Goal: Task Accomplishment & Management: Use online tool/utility

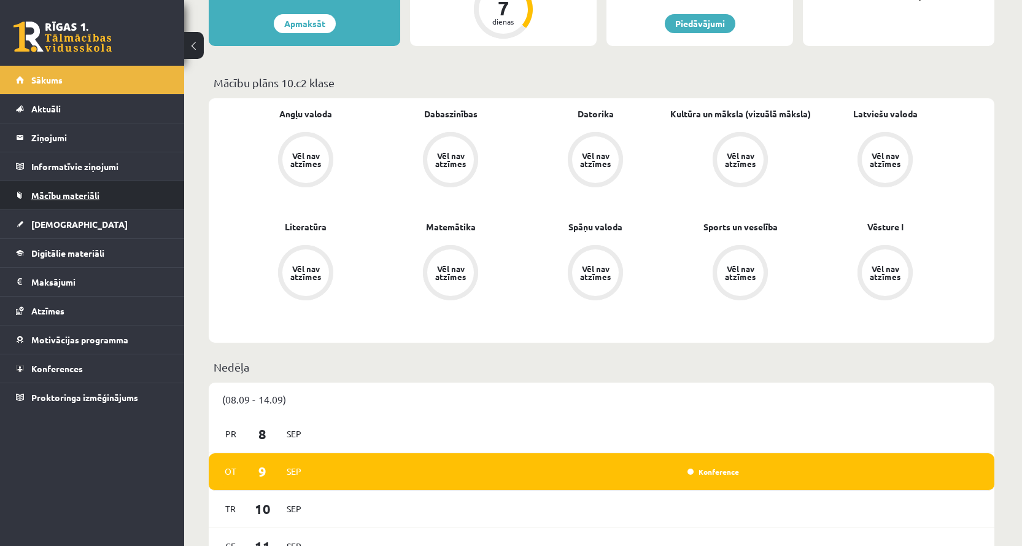
scroll to position [307, 0]
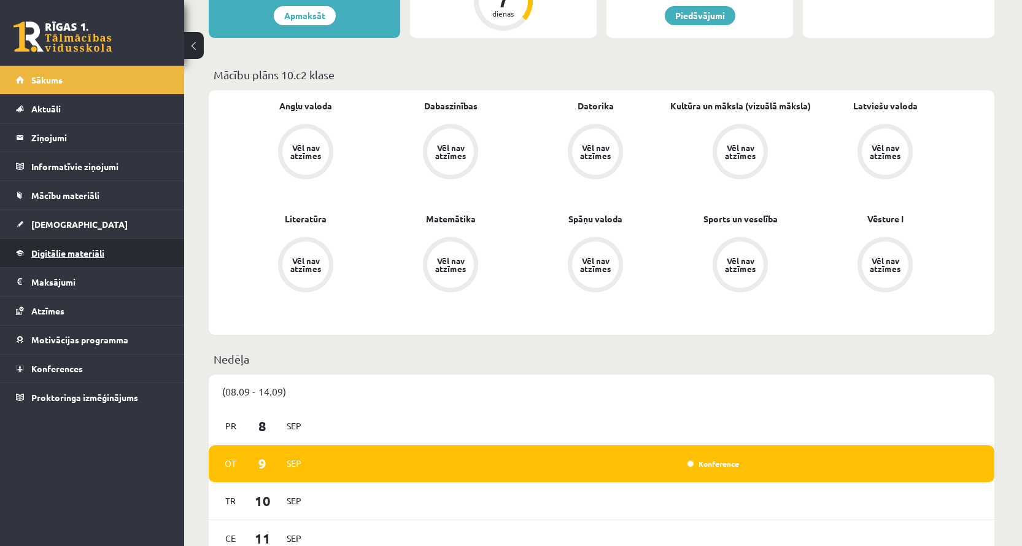
click at [58, 254] on span "Digitālie materiāli" at bounding box center [67, 252] width 73 height 11
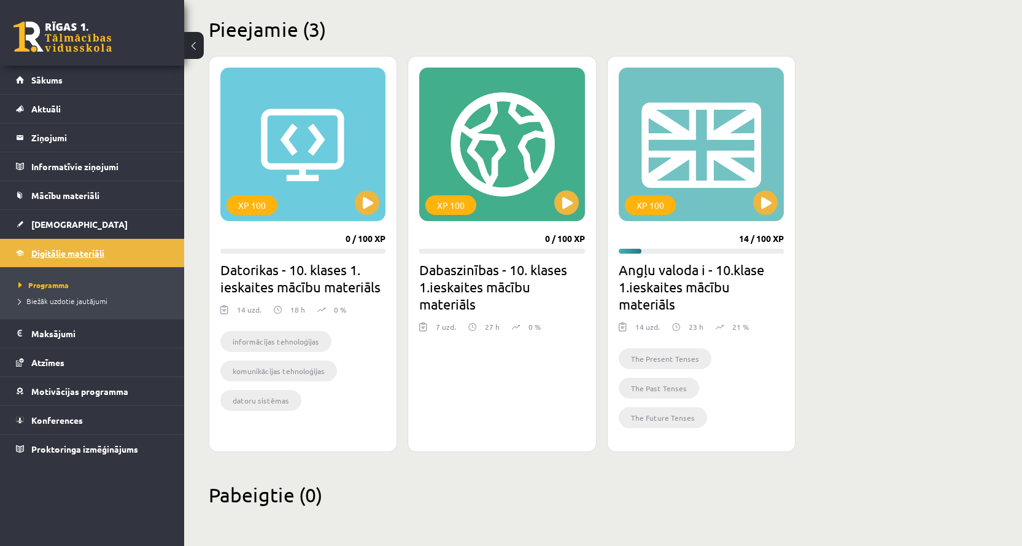
scroll to position [294, 0]
click at [342, 150] on div "XP 100" at bounding box center [302, 144] width 165 height 153
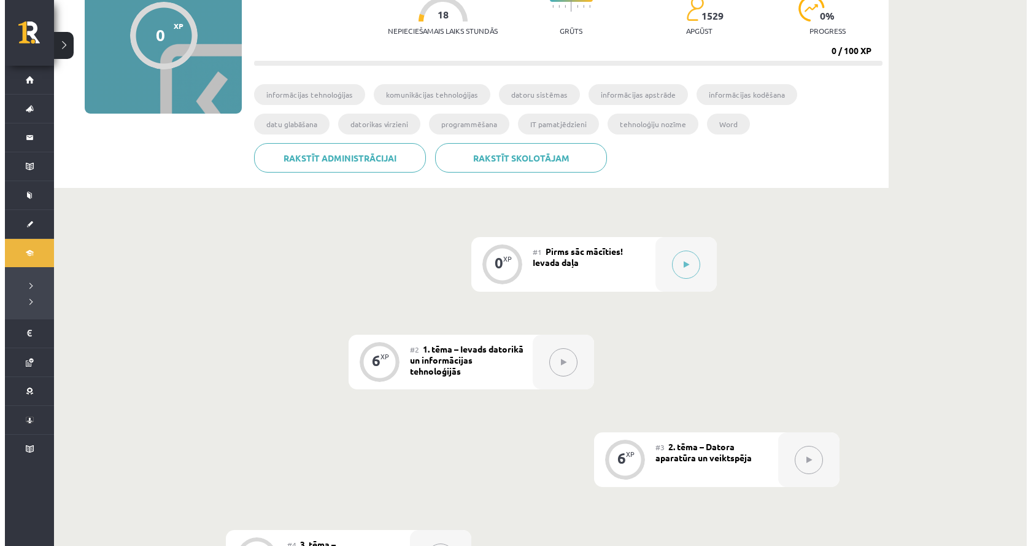
scroll to position [184, 0]
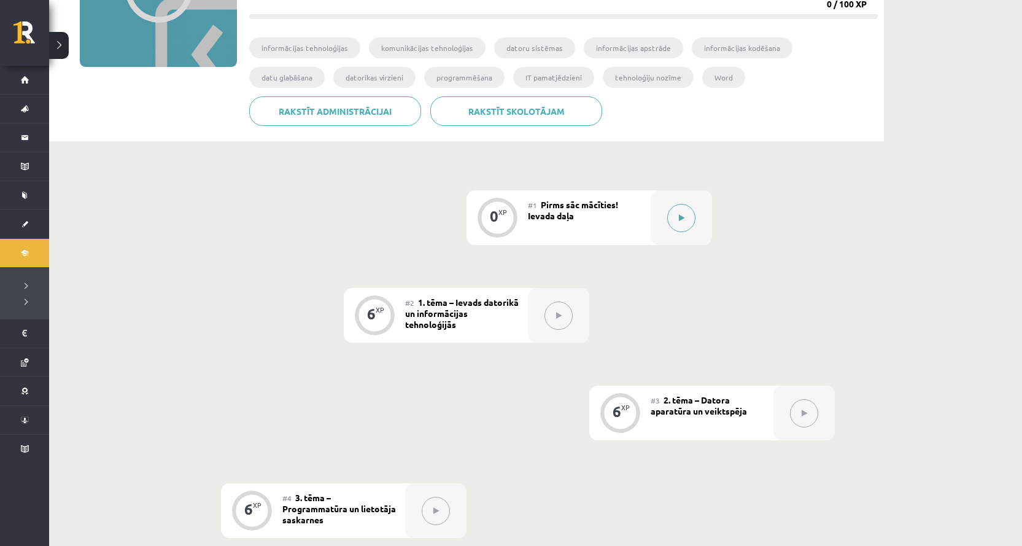
click at [681, 217] on icon at bounding box center [682, 217] width 6 height 7
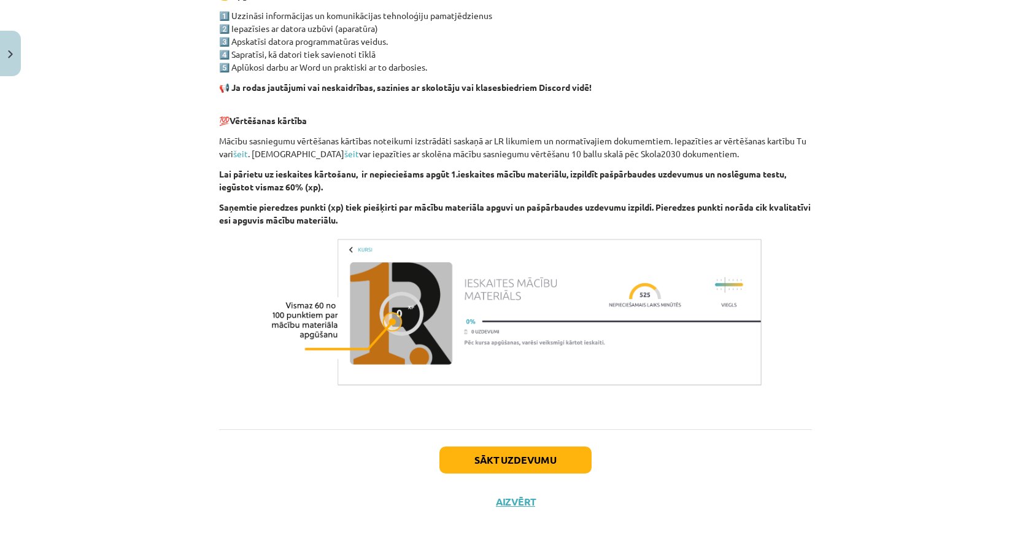
scroll to position [756, 0]
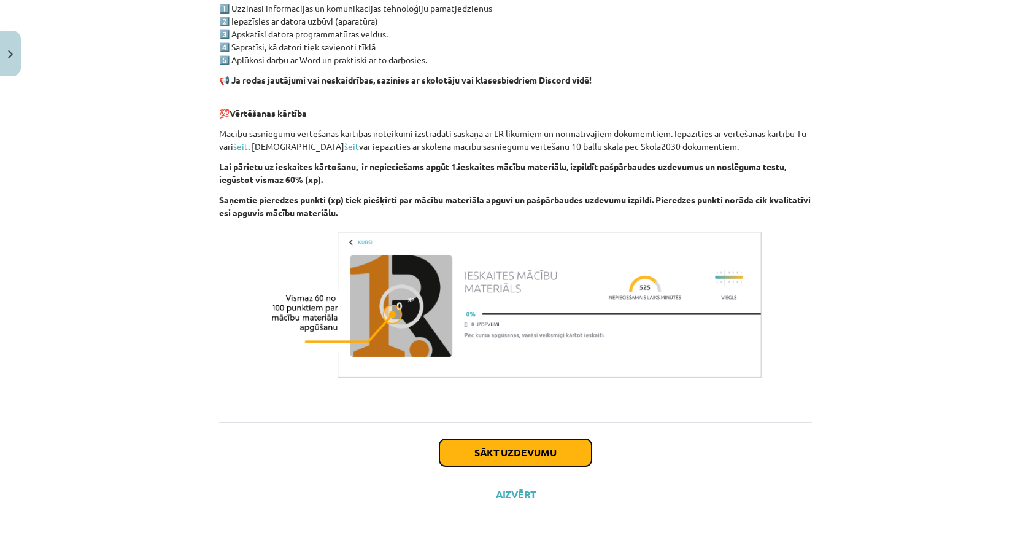
click at [494, 449] on button "Sākt uzdevumu" at bounding box center [515, 452] width 152 height 27
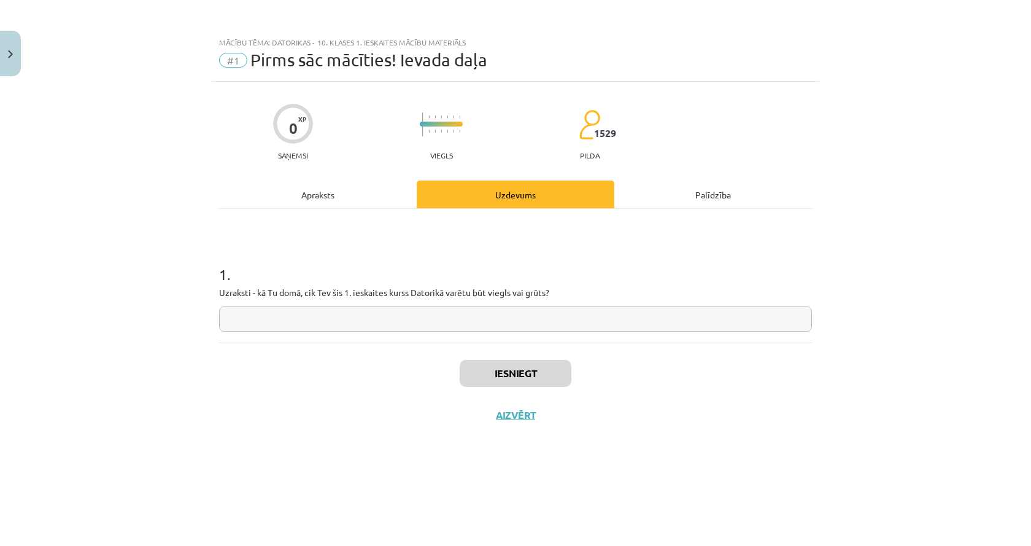
scroll to position [0, 0]
click at [323, 186] on div "Apraksts" at bounding box center [318, 194] width 198 height 28
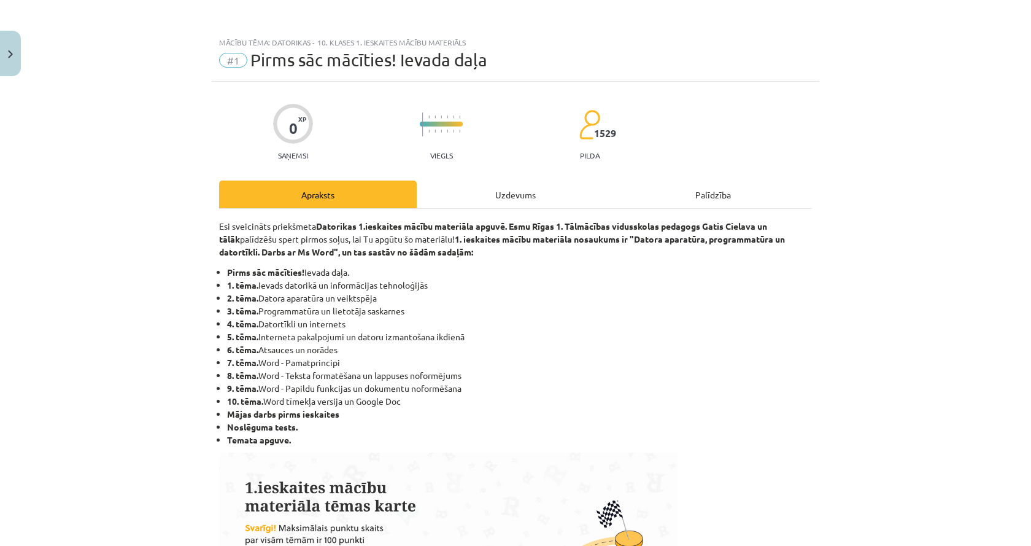
scroll to position [61, 0]
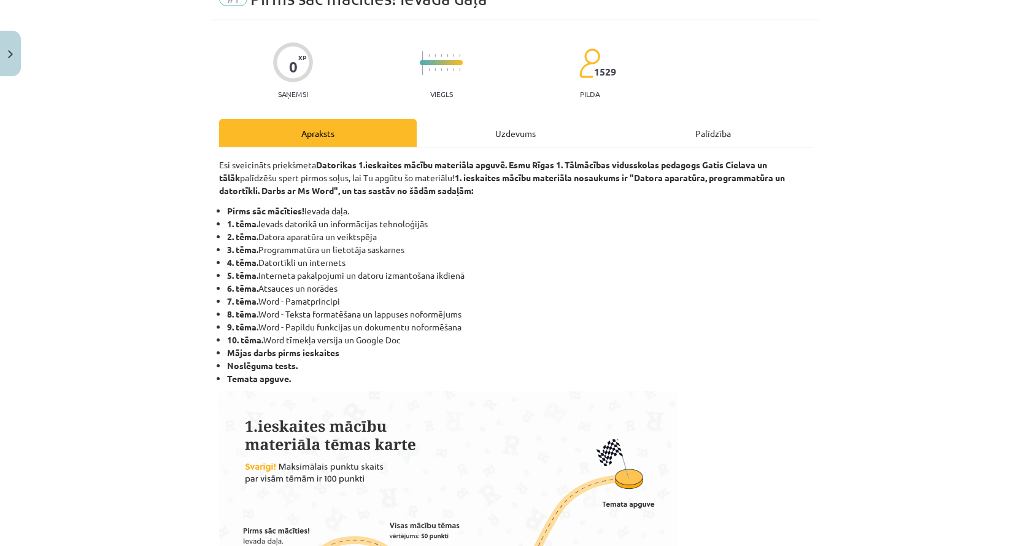
click at [508, 127] on div "Uzdevums" at bounding box center [516, 133] width 198 height 28
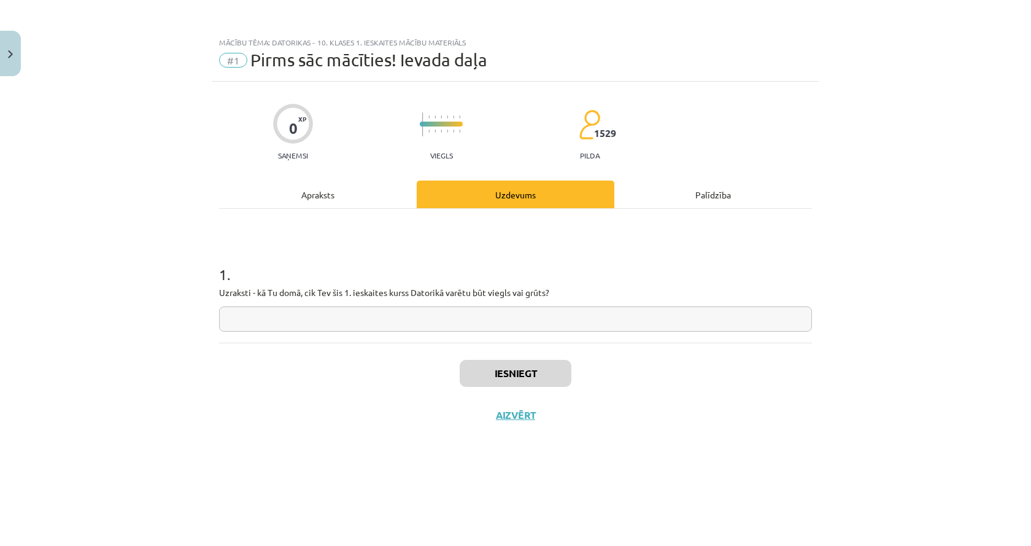
click at [435, 328] on input "text" at bounding box center [515, 318] width 593 height 25
type input "******"
click at [554, 367] on button "Iesniegt" at bounding box center [516, 373] width 112 height 27
click at [530, 425] on button "Nākamā nodarbība" at bounding box center [515, 423] width 120 height 28
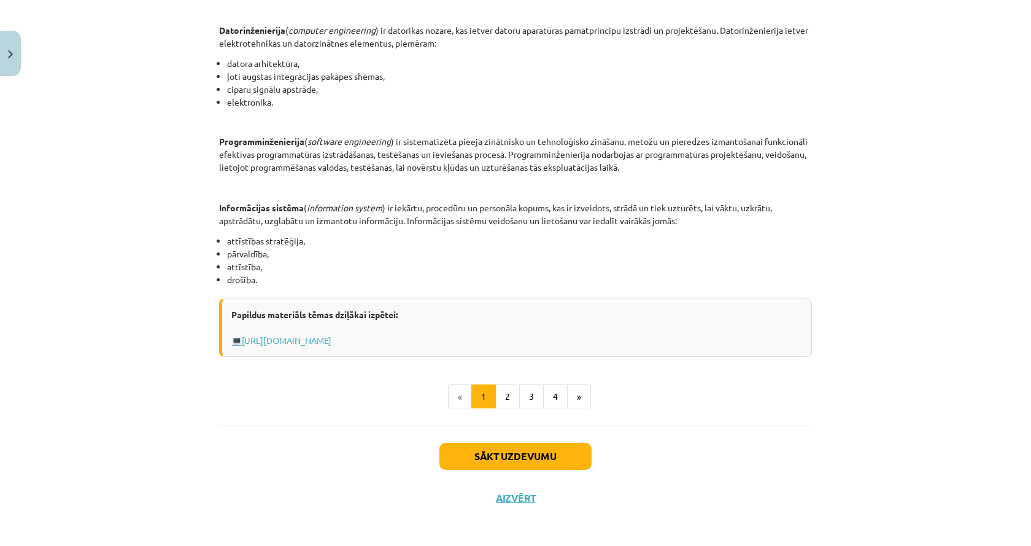
scroll to position [505, 0]
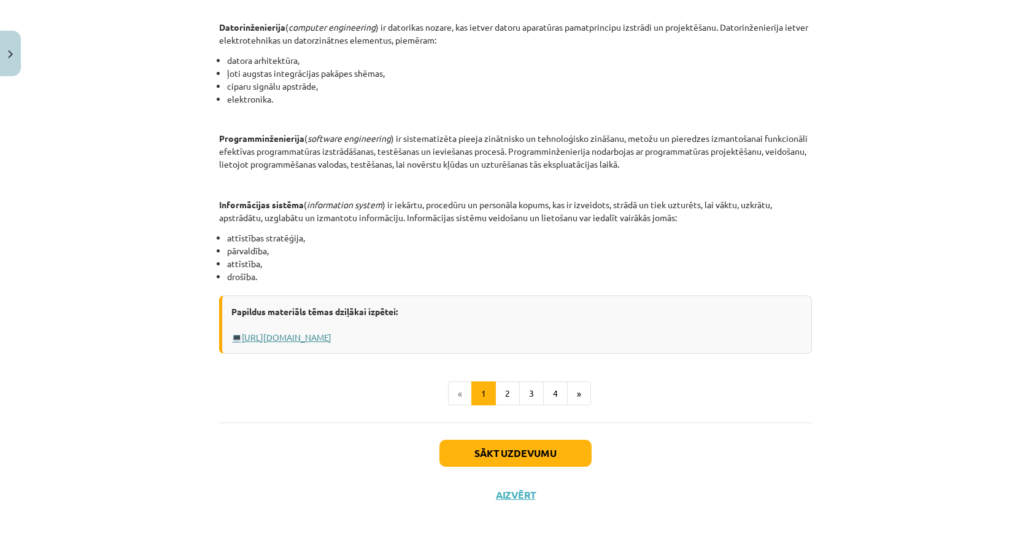
click at [269, 336] on link "Https://profizgl.lu.lv/mod/book/view.php?id=22319&chapterid=6858" at bounding box center [287, 336] width 90 height 11
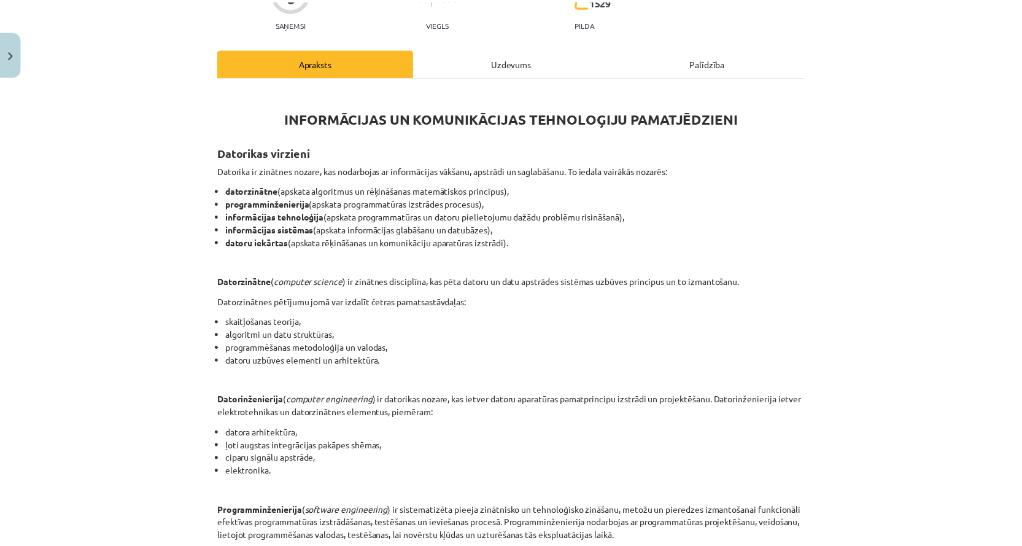
scroll to position [14, 0]
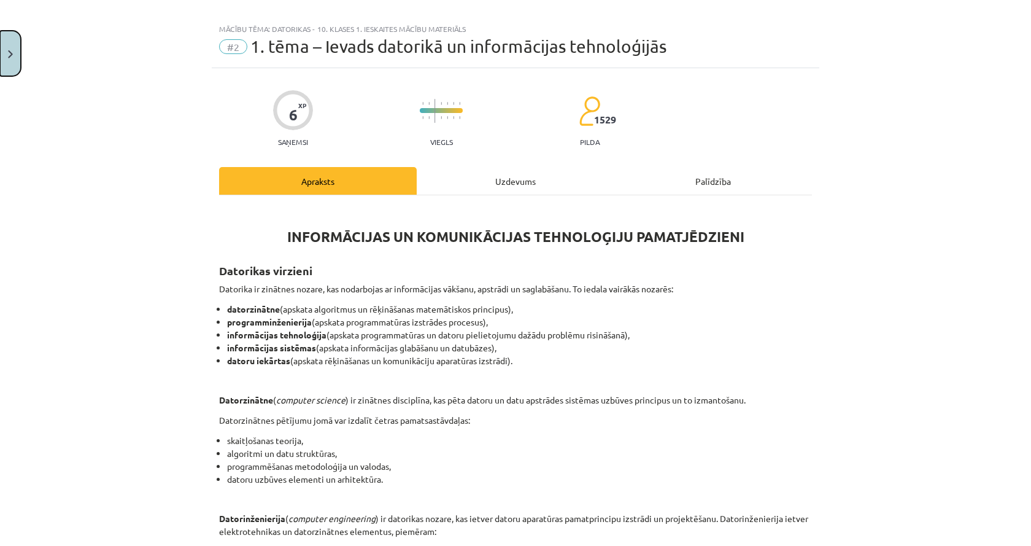
click at [8, 41] on button "Close" at bounding box center [10, 53] width 21 height 45
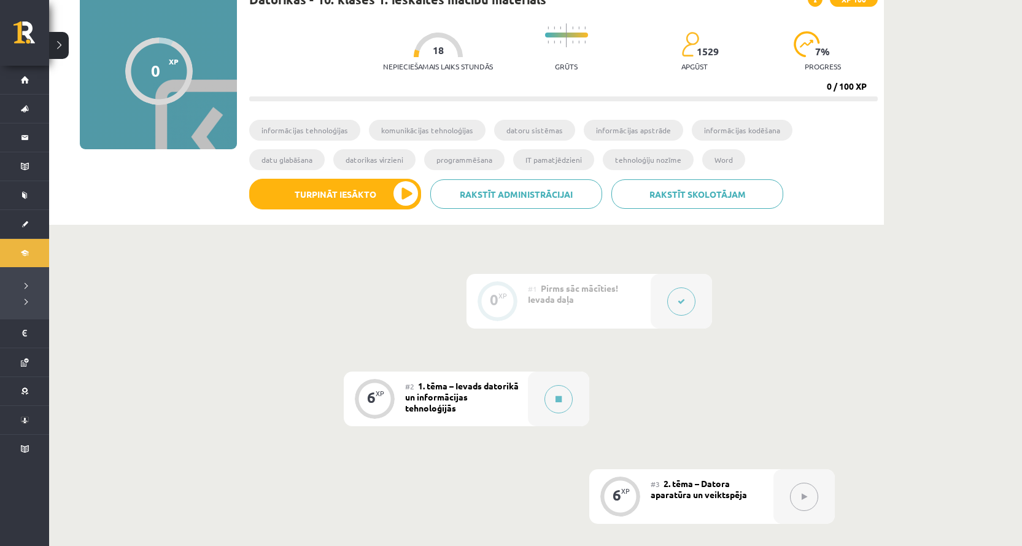
scroll to position [0, 0]
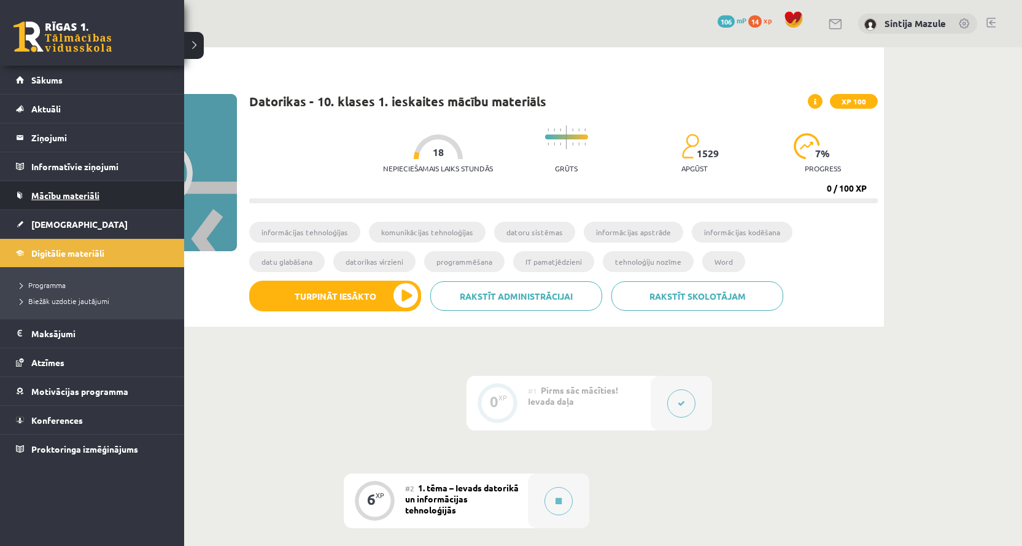
click at [56, 195] on span "Mācību materiāli" at bounding box center [65, 195] width 68 height 11
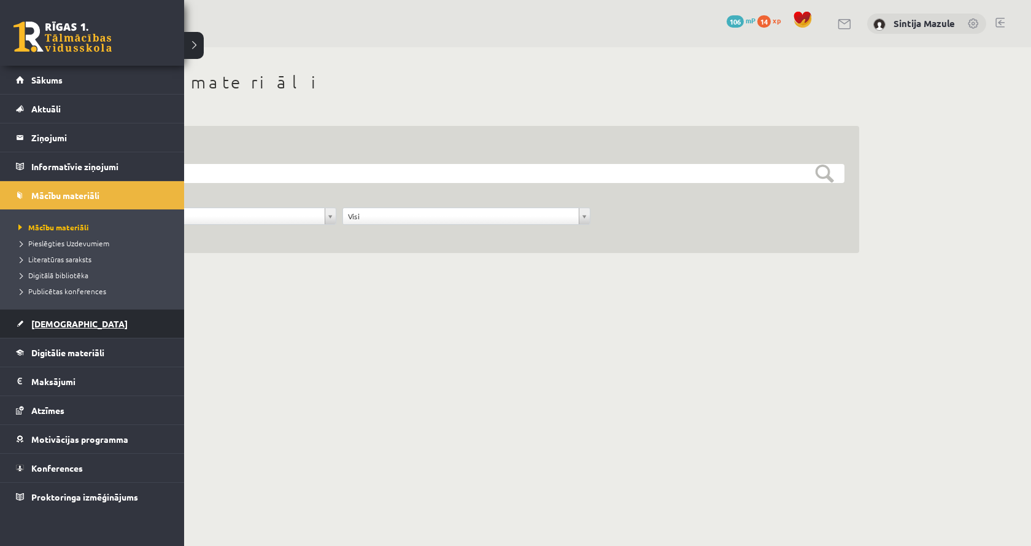
click at [61, 319] on span "[DEMOGRAPHIC_DATA]" at bounding box center [79, 323] width 96 height 11
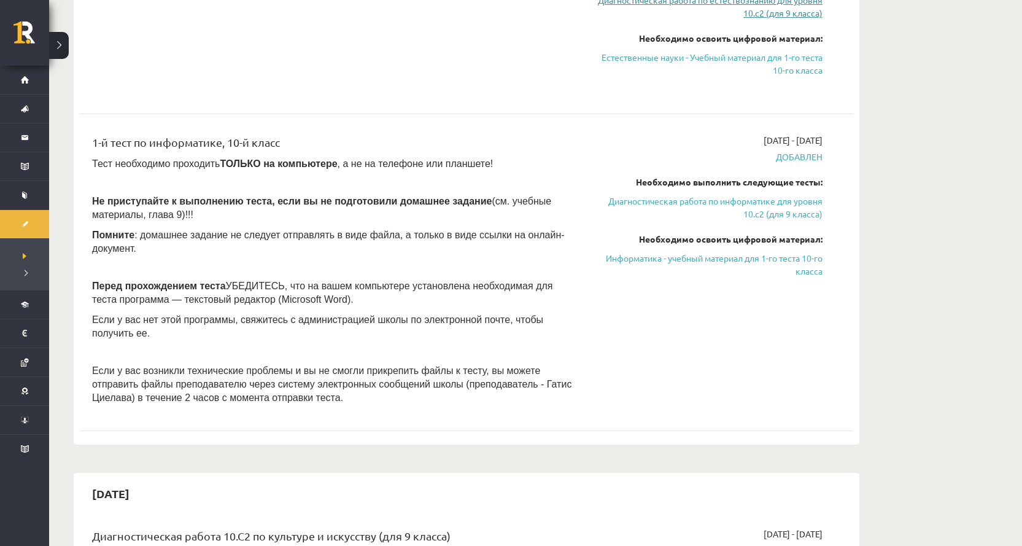
scroll to position [675, 0]
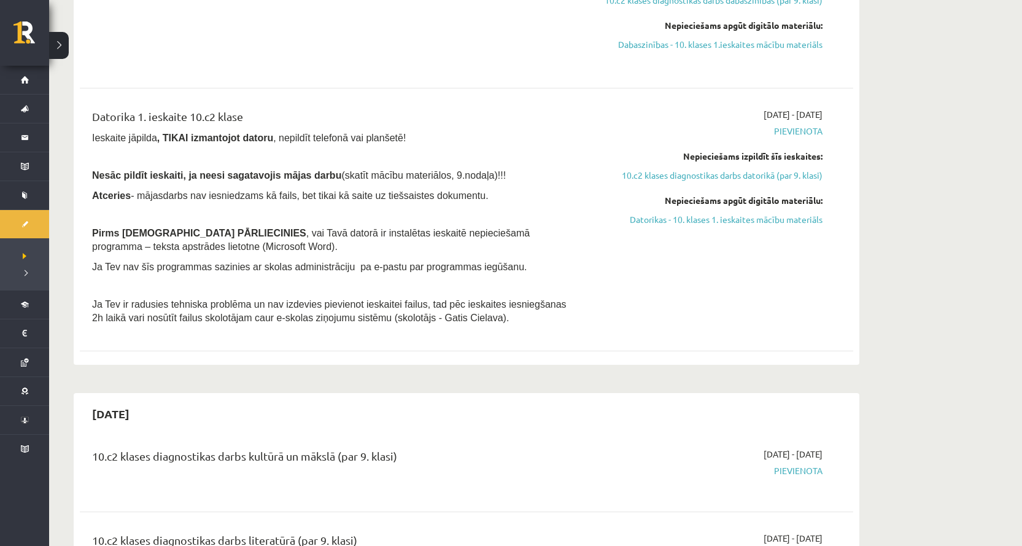
click at [514, 292] on div "Datorika 1. ieskaite 10.c2 klase Ieskaite jāpilda , TIKAI izmantojot datoru , n…" at bounding box center [332, 219] width 499 height 223
drag, startPoint x: 500, startPoint y: 394, endPoint x: 407, endPoint y: 371, distance: 96.2
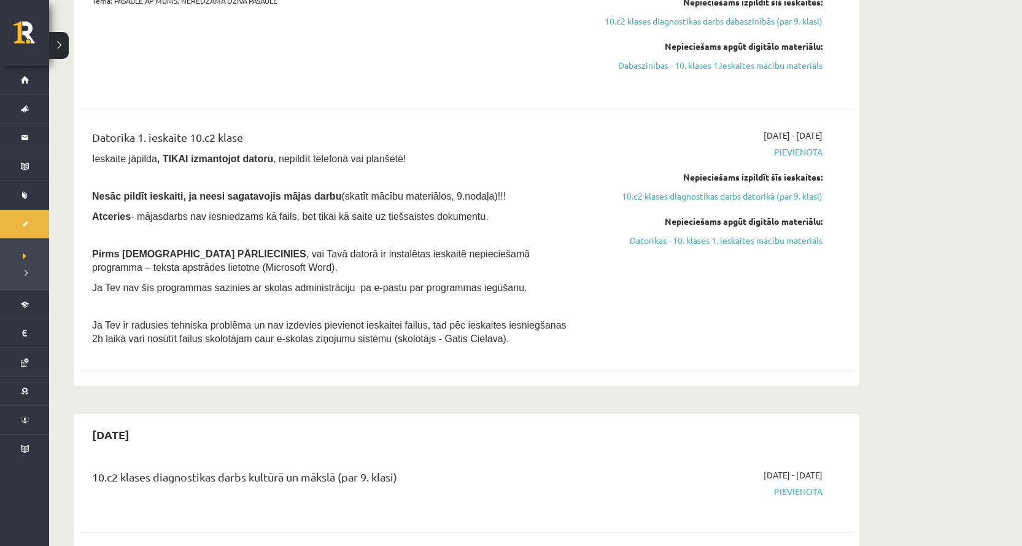
scroll to position [614, 0]
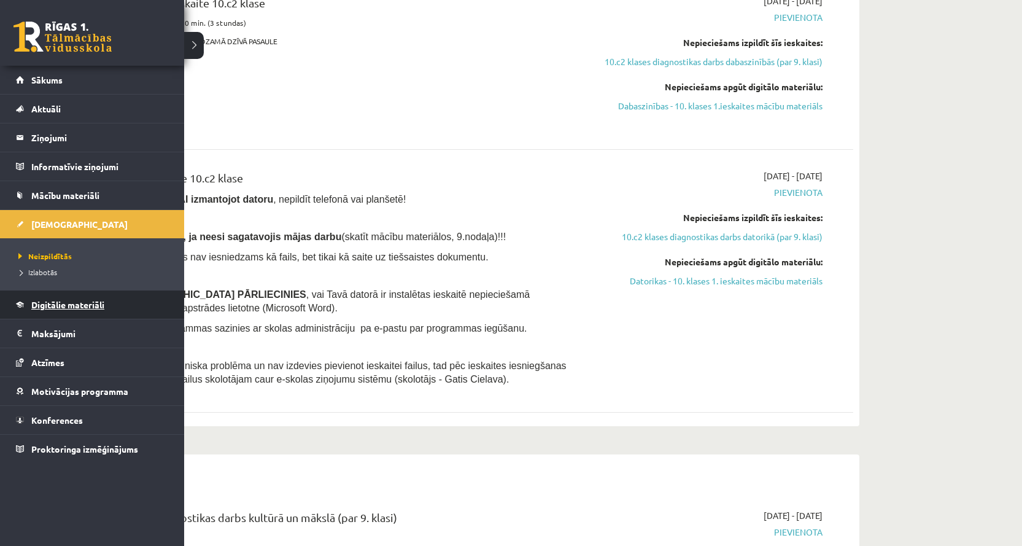
click at [63, 307] on span "Digitālie materiāli" at bounding box center [67, 304] width 73 height 11
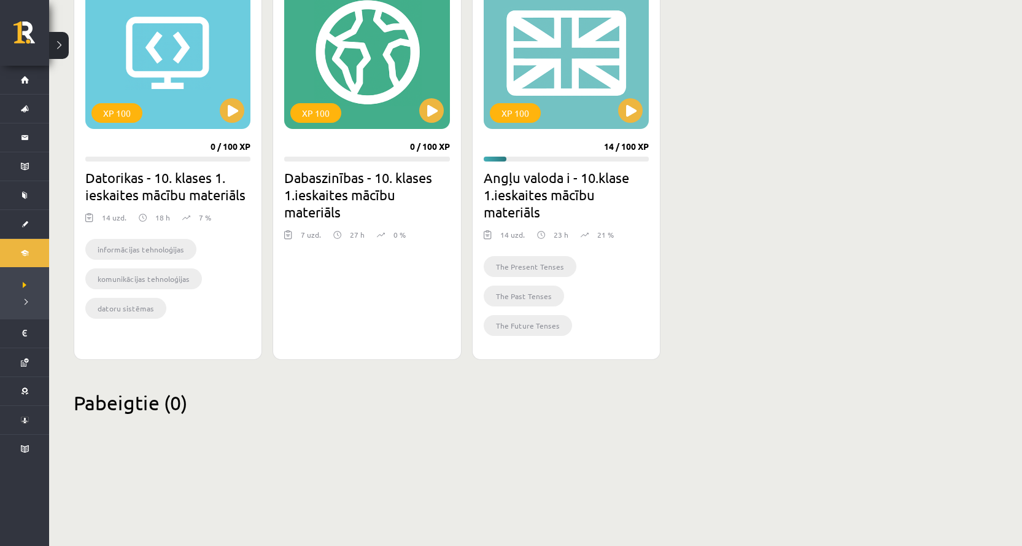
scroll to position [294, 0]
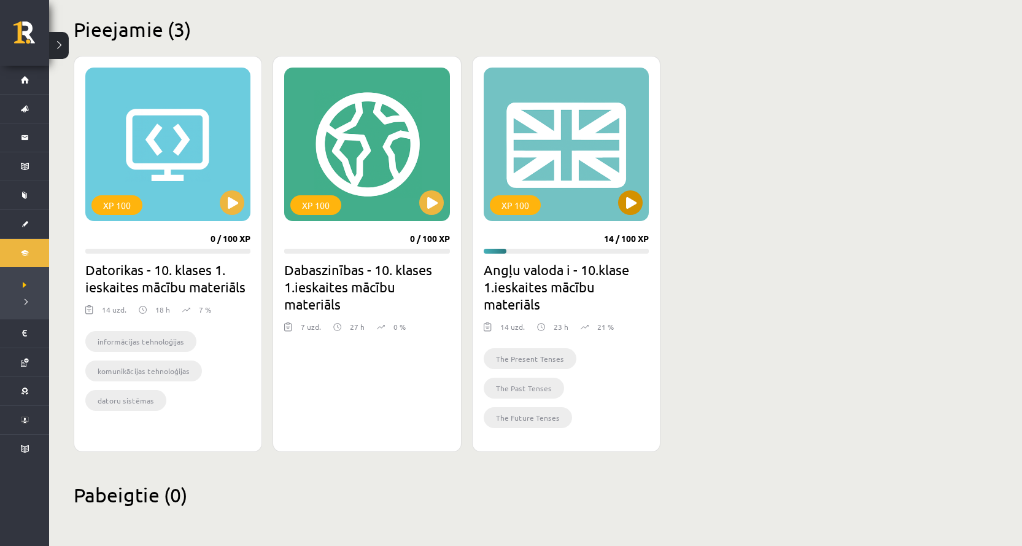
click at [615, 141] on div "XP 100" at bounding box center [566, 144] width 165 height 153
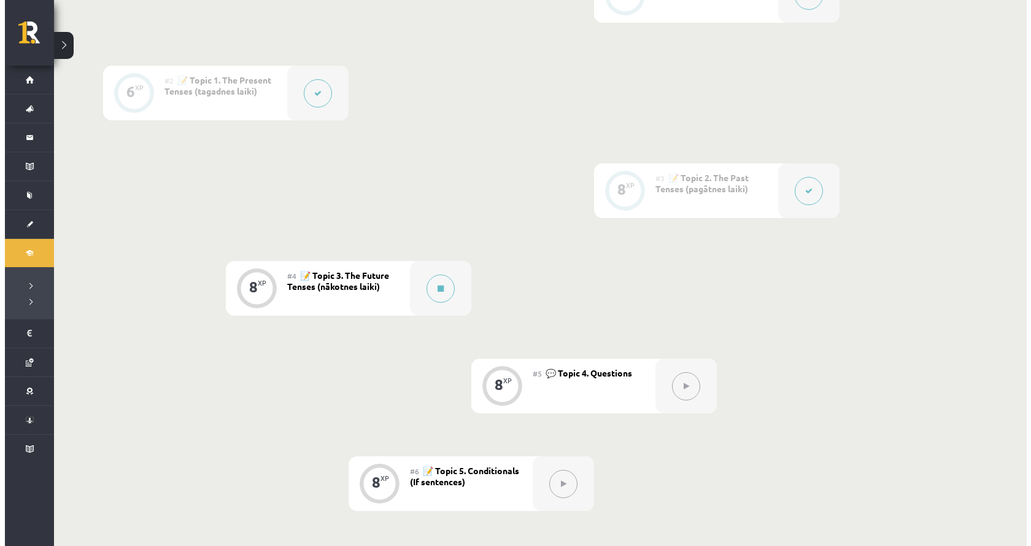
scroll to position [357, 0]
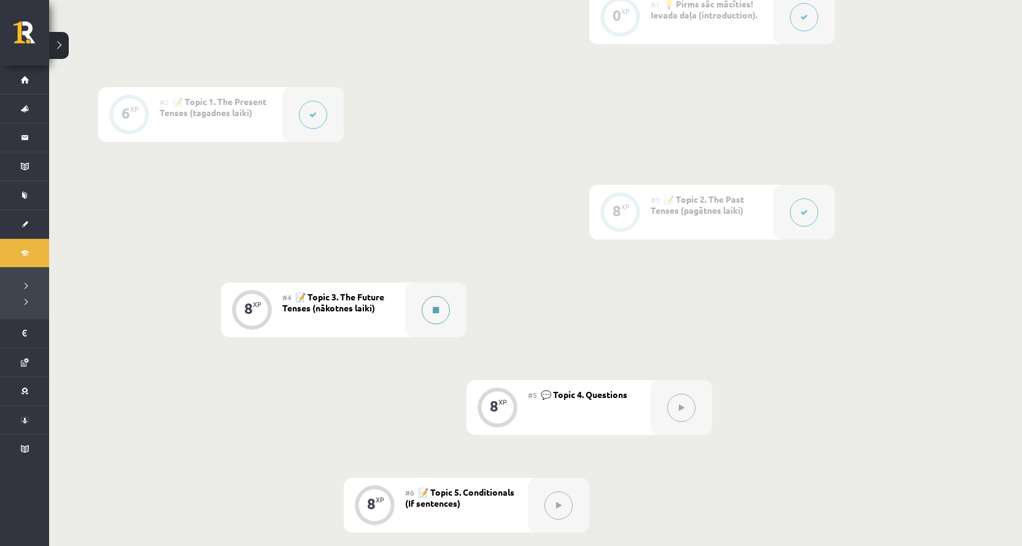
click at [454, 316] on div at bounding box center [435, 309] width 61 height 55
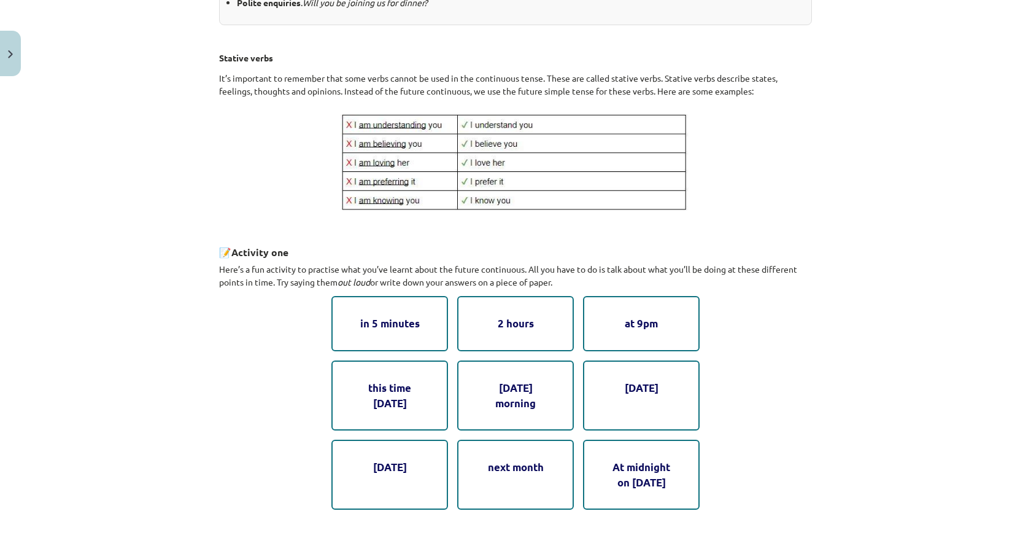
scroll to position [491, 0]
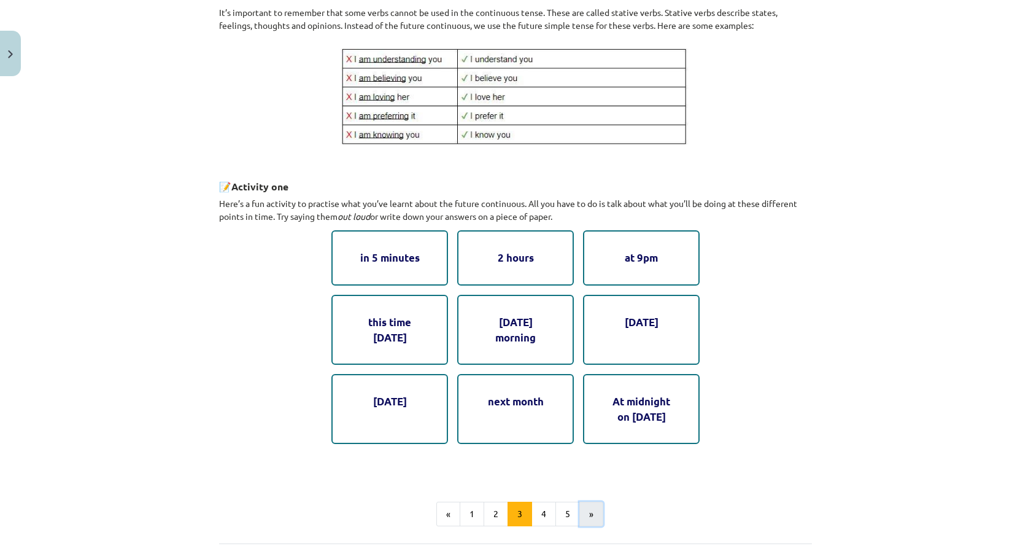
click at [584, 512] on button "»" at bounding box center [591, 513] width 24 height 25
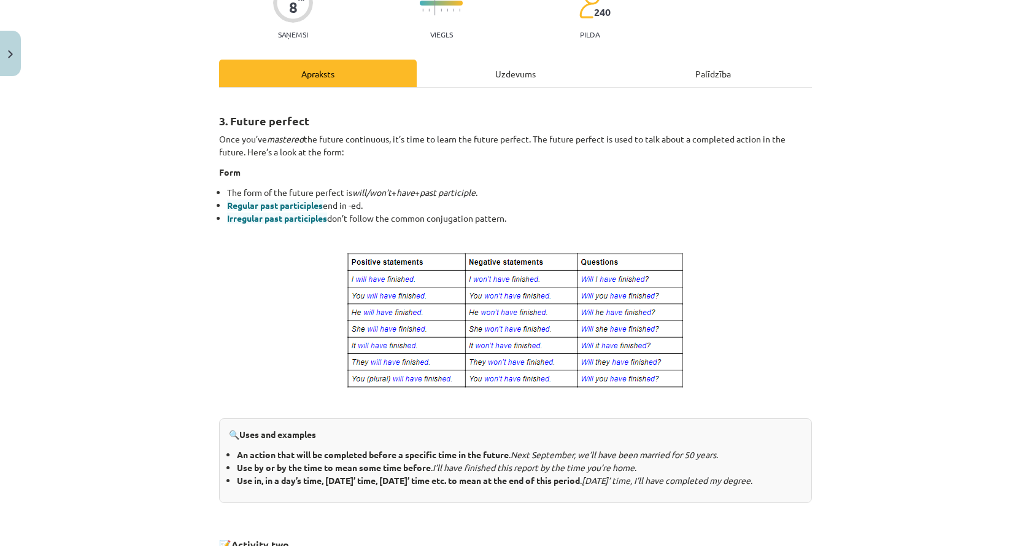
scroll to position [110, 0]
